Goal: Check status: Check status

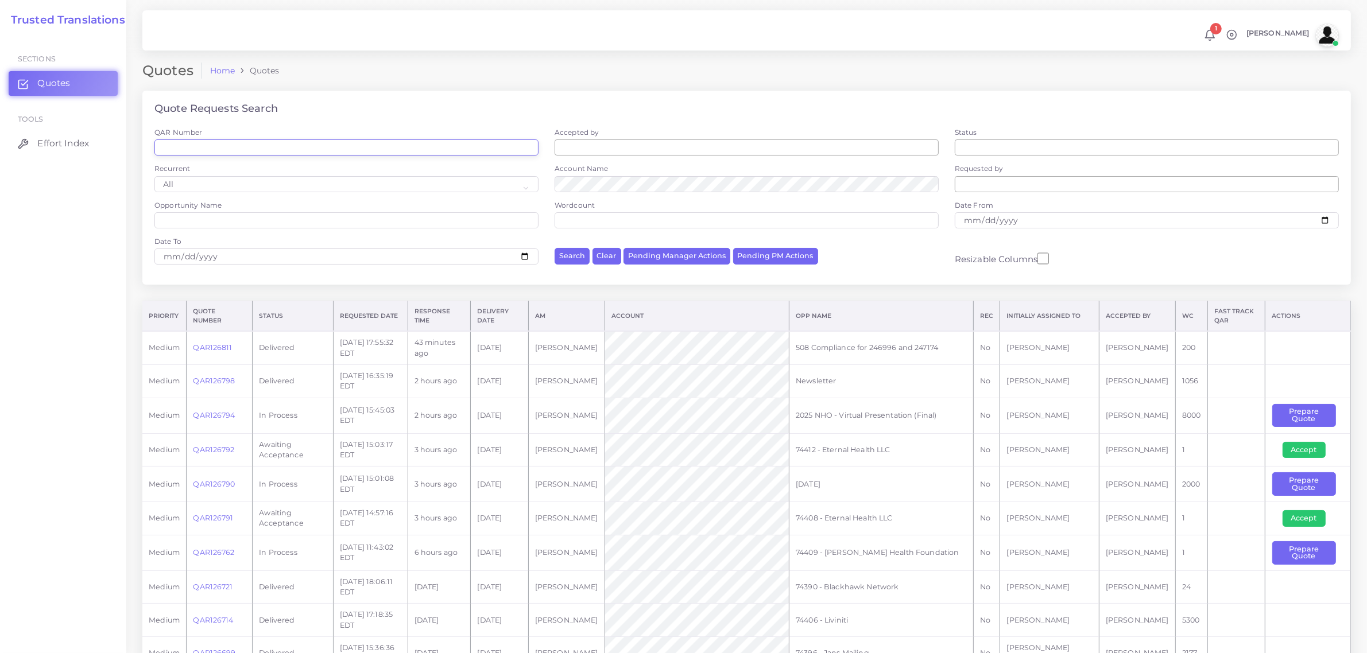
click at [215, 147] on input "QAR Number" at bounding box center [346, 148] width 384 height 16
paste input "QAR125859"
type input "QAR125859"
click at [555, 248] on button "Search" at bounding box center [572, 256] width 35 height 17
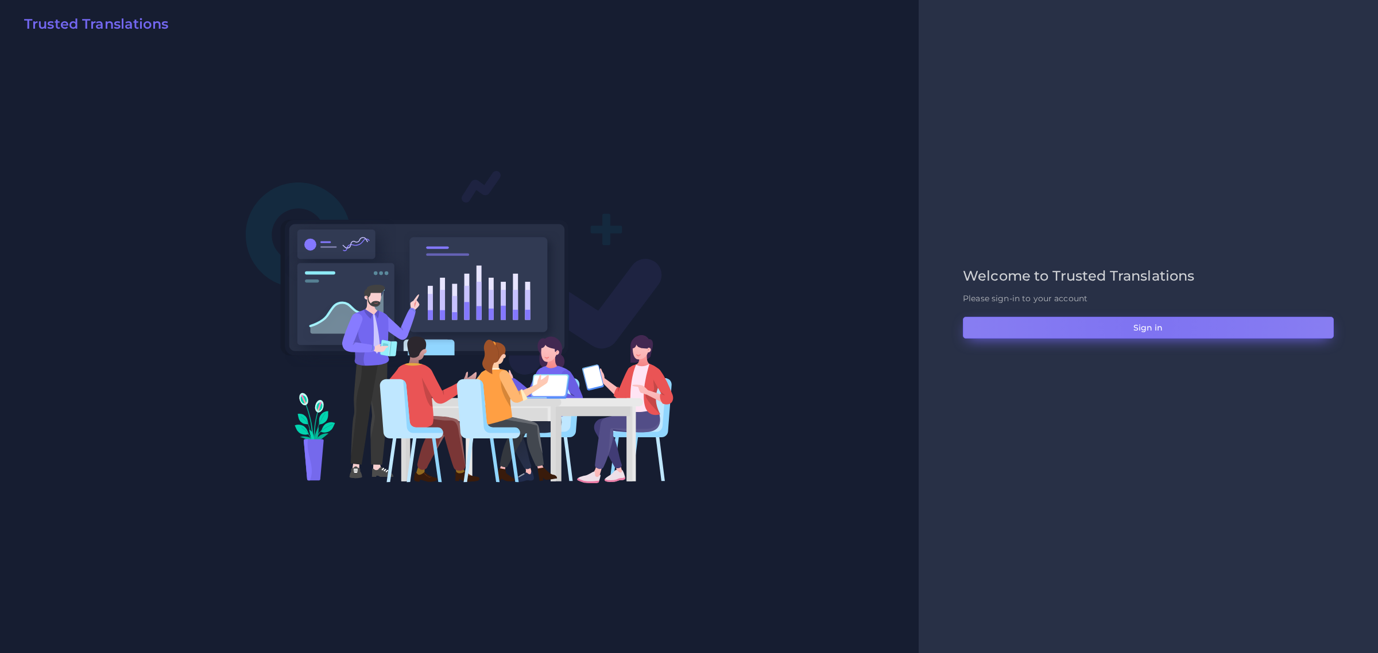
click at [1147, 326] on button "Sign in" at bounding box center [1148, 328] width 371 height 22
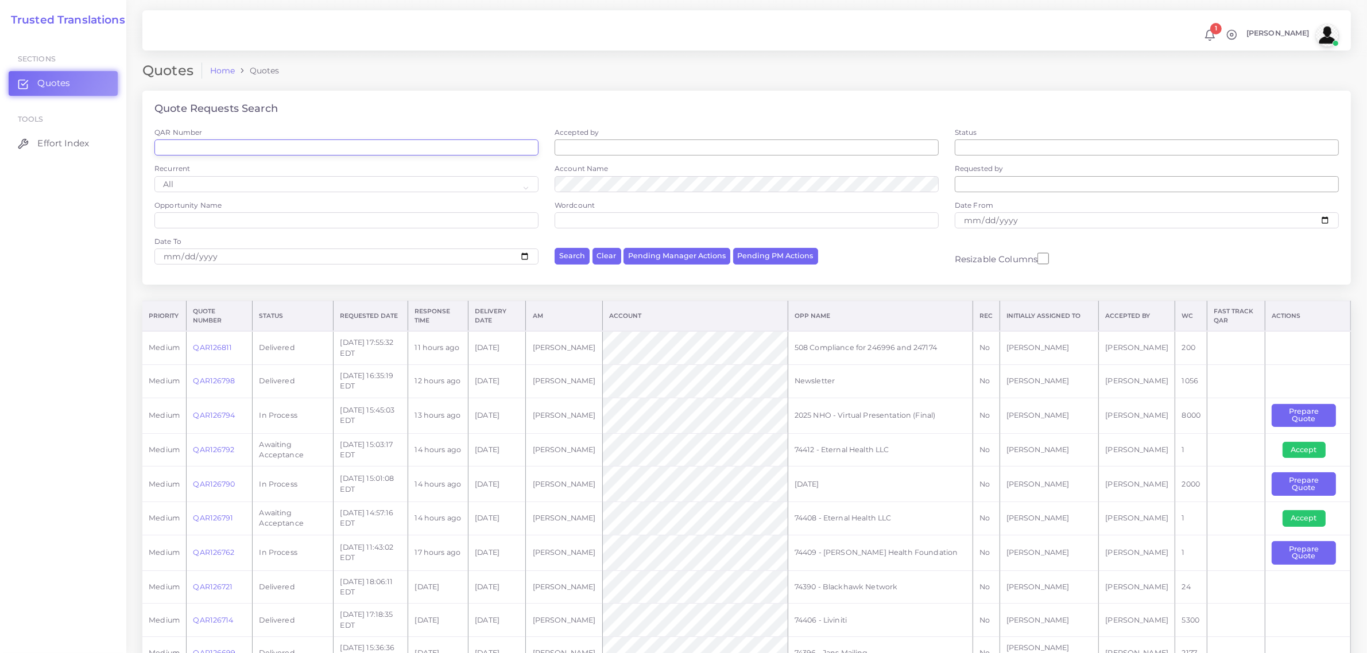
click at [212, 149] on input "QAR Number" at bounding box center [346, 148] width 384 height 16
paste input "QAR125859"
type input "QAR125859"
click at [555, 248] on button "Search" at bounding box center [572, 256] width 35 height 17
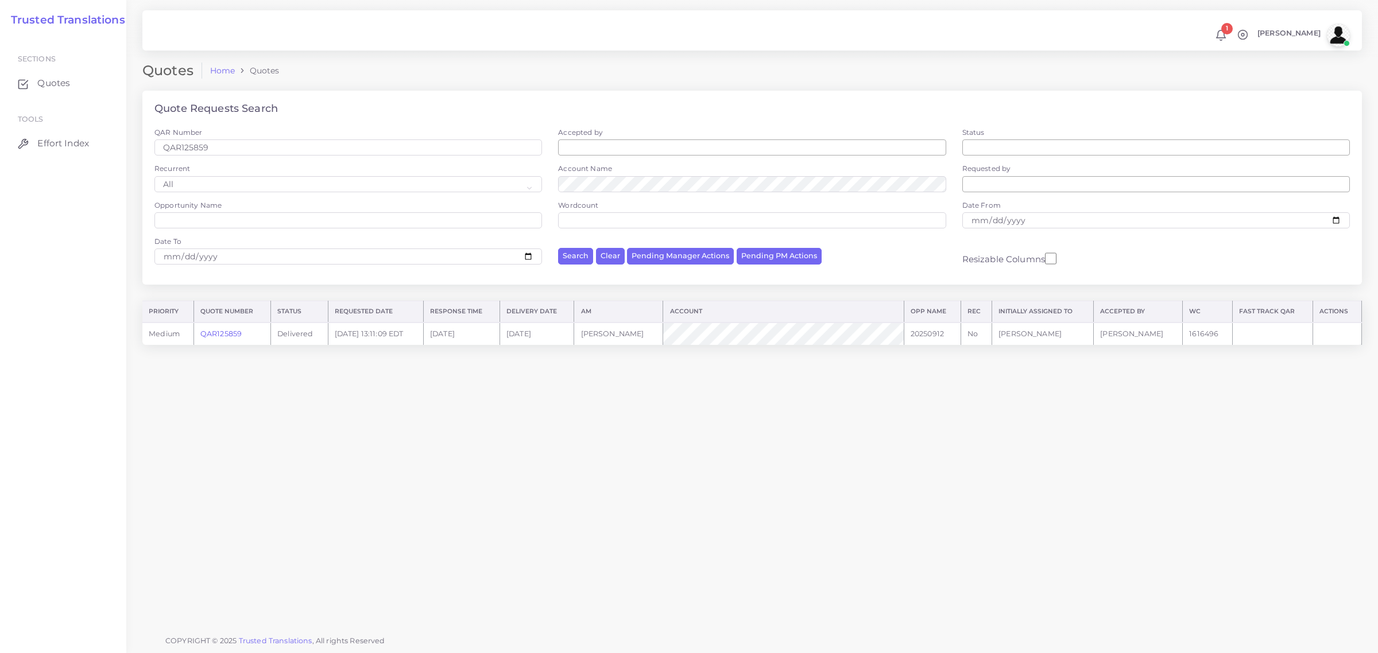
click at [222, 334] on link "QAR125859" at bounding box center [220, 334] width 41 height 9
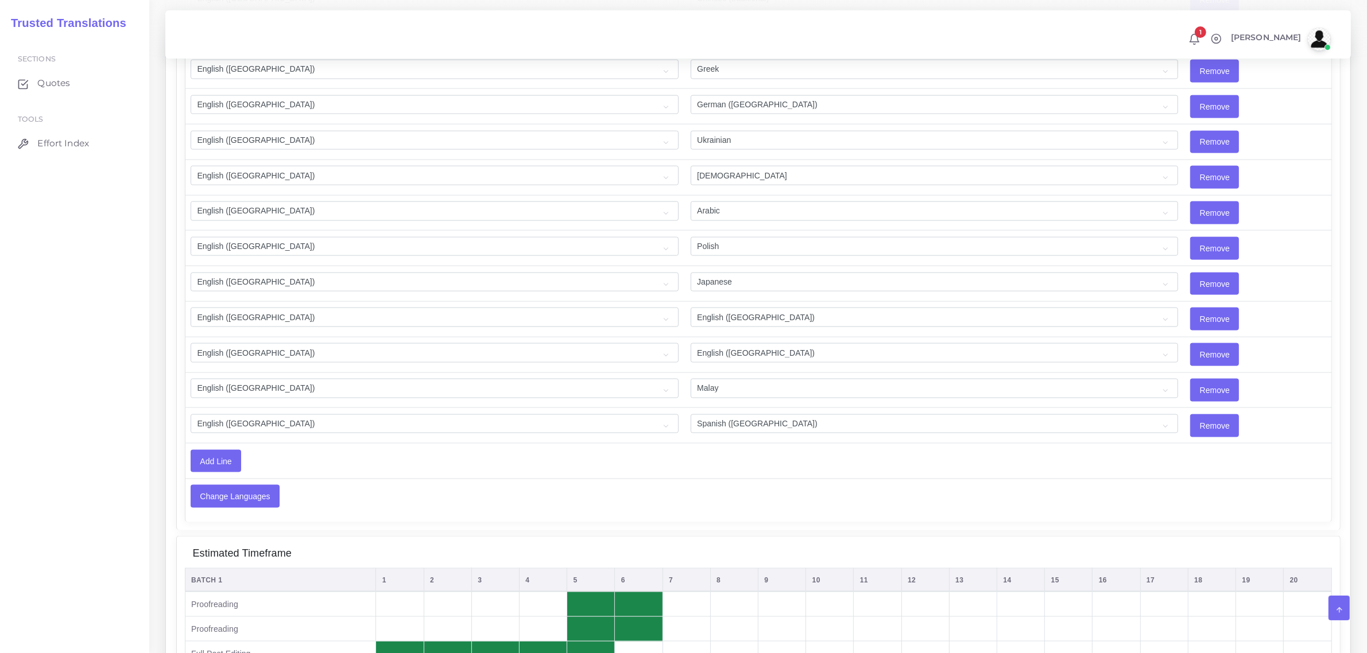
scroll to position [2297, 0]
